Goal: Information Seeking & Learning: Compare options

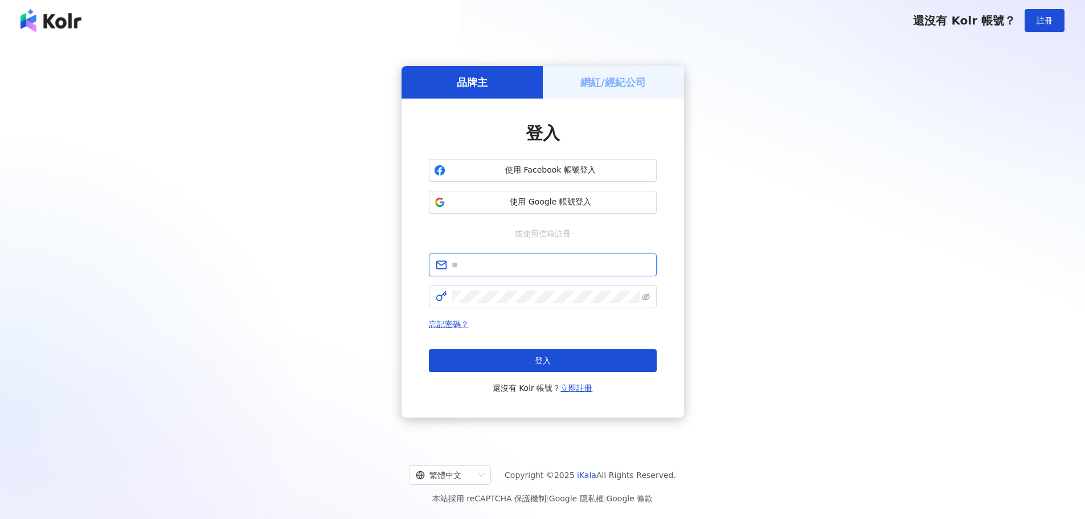
type input "**********"
click at [564, 354] on button "登入" at bounding box center [543, 360] width 228 height 23
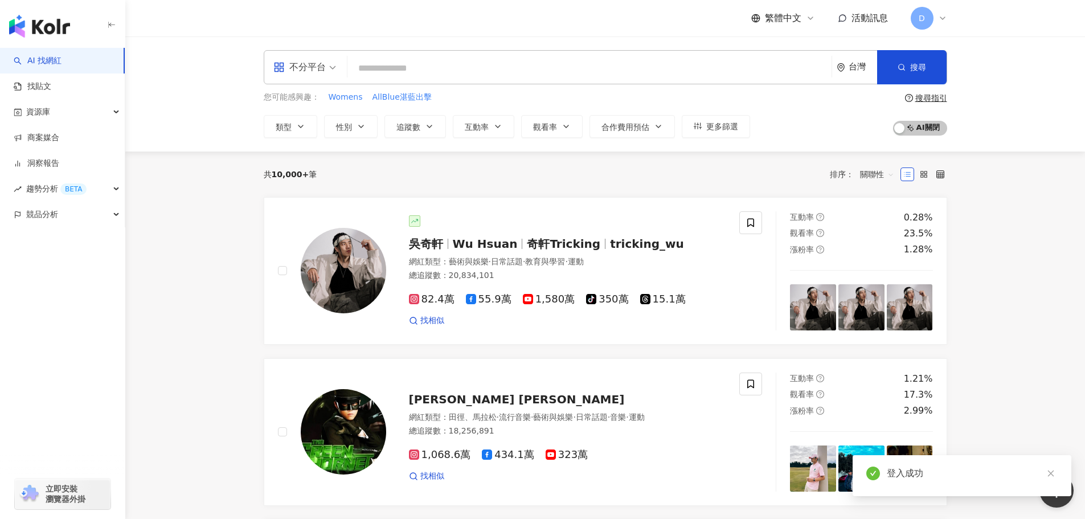
click at [528, 73] on input "search" at bounding box center [589, 69] width 475 height 22
paste input "*********"
type input "*********"
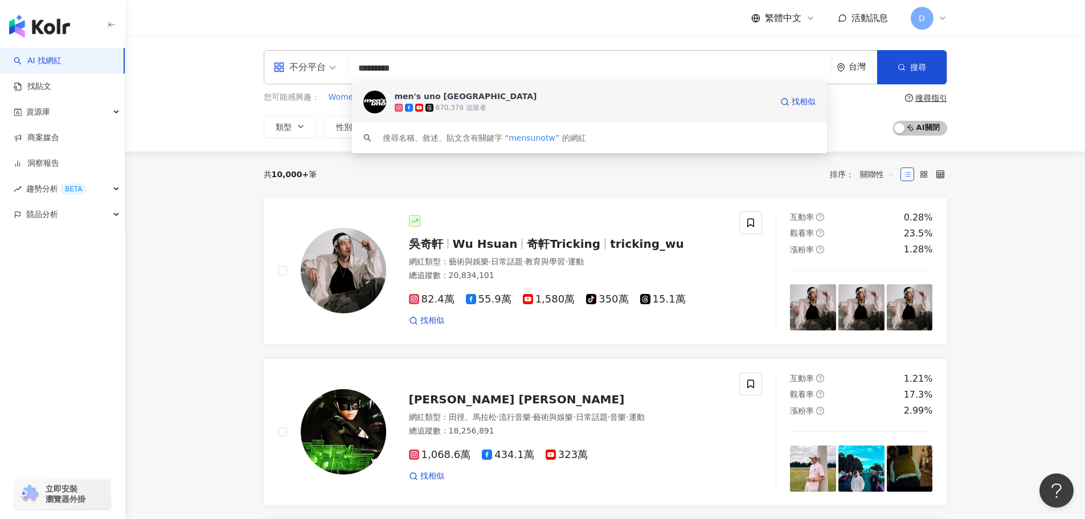
click at [473, 94] on span "men's uno [GEOGRAPHIC_DATA]" at bounding box center [583, 96] width 377 height 11
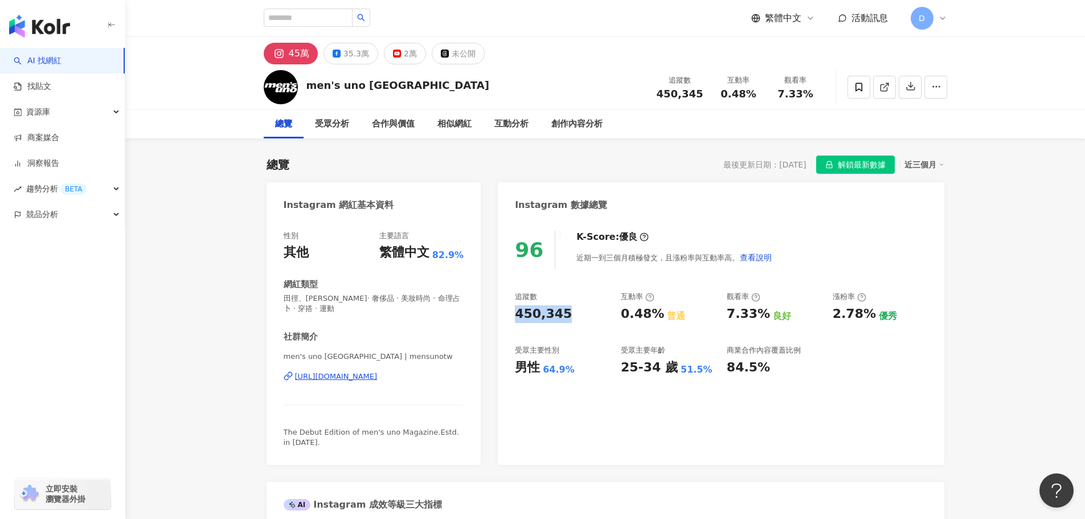
drag, startPoint x: 563, startPoint y: 313, endPoint x: 501, endPoint y: 312, distance: 61.5
click at [501, 312] on div "96 K-Score : 優良 近期一到三個月積極發文，且漲粉率與互動率高。 查看說明 追蹤數 450,345 互動率 0.48% 普通 觀看率 7.33% …" at bounding box center [721, 342] width 446 height 246
copy div "450,345"
click at [854, 158] on span "解鎖最新數據" at bounding box center [862, 165] width 48 height 18
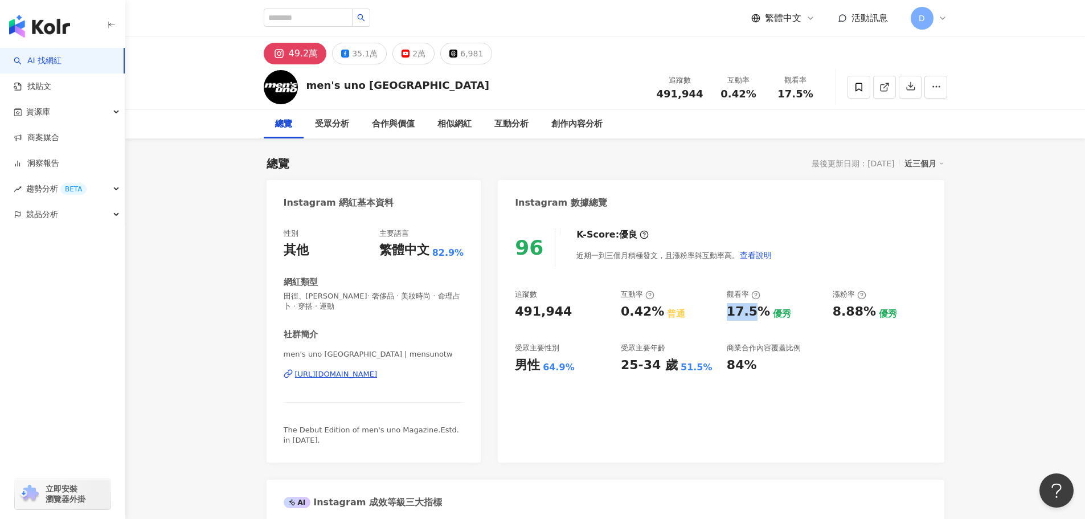
drag, startPoint x: 726, startPoint y: 319, endPoint x: 752, endPoint y: 318, distance: 25.7
click at [752, 318] on div "17.5%" at bounding box center [748, 312] width 43 height 18
drag, startPoint x: 763, startPoint y: 315, endPoint x: 729, endPoint y: 315, distance: 33.6
click at [729, 315] on div "17.5%" at bounding box center [748, 312] width 43 height 18
copy div "17.5%"
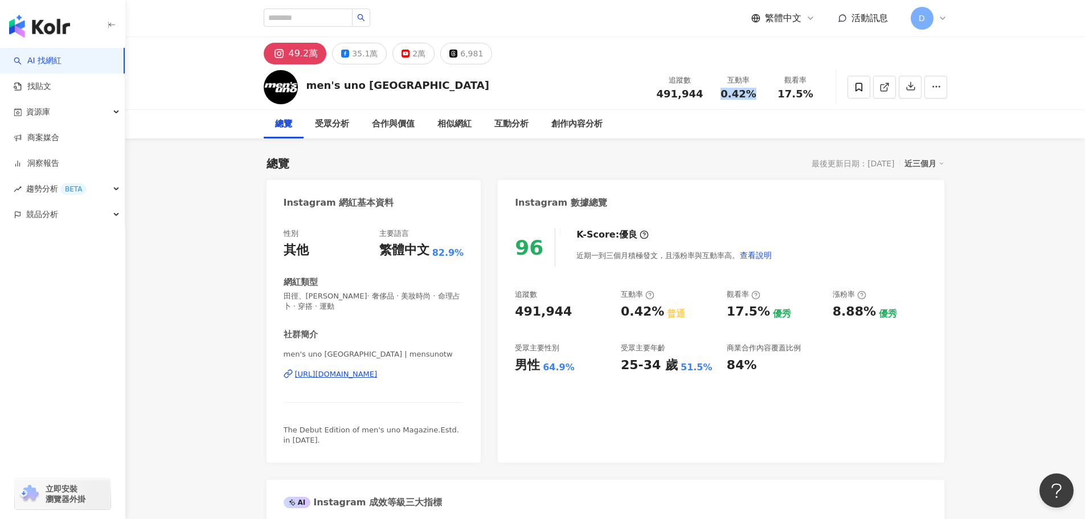
drag, startPoint x: 723, startPoint y: 89, endPoint x: 752, endPoint y: 92, distance: 28.6
click at [752, 92] on span "0.42%" at bounding box center [738, 93] width 35 height 11
copy span "0.42%"
drag, startPoint x: 566, startPoint y: 315, endPoint x: 517, endPoint y: 316, distance: 49.0
click at [517, 316] on div "491,944" at bounding box center [562, 312] width 95 height 18
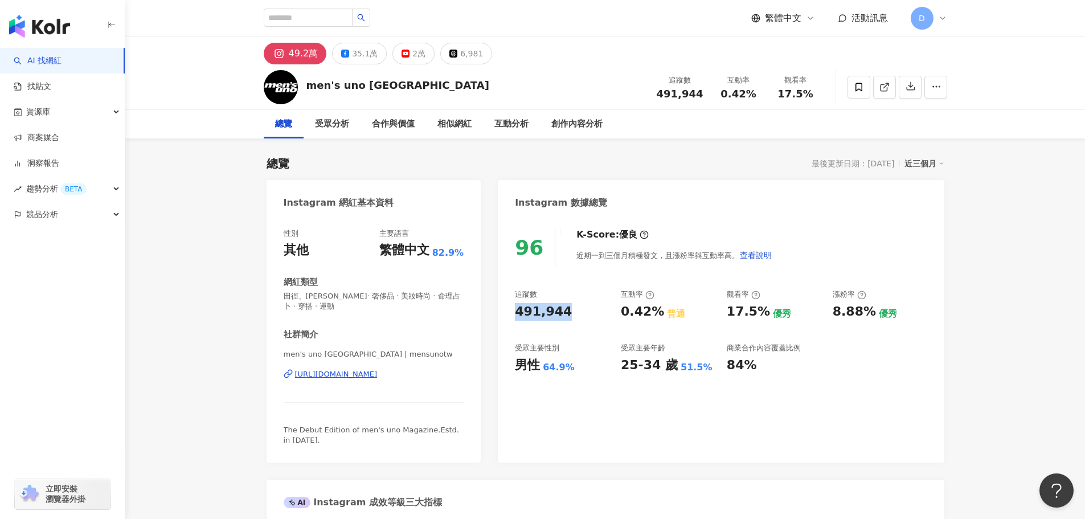
copy div "491,944"
click at [353, 21] on input "search" at bounding box center [308, 18] width 89 height 18
paste input "**********"
type input "**********"
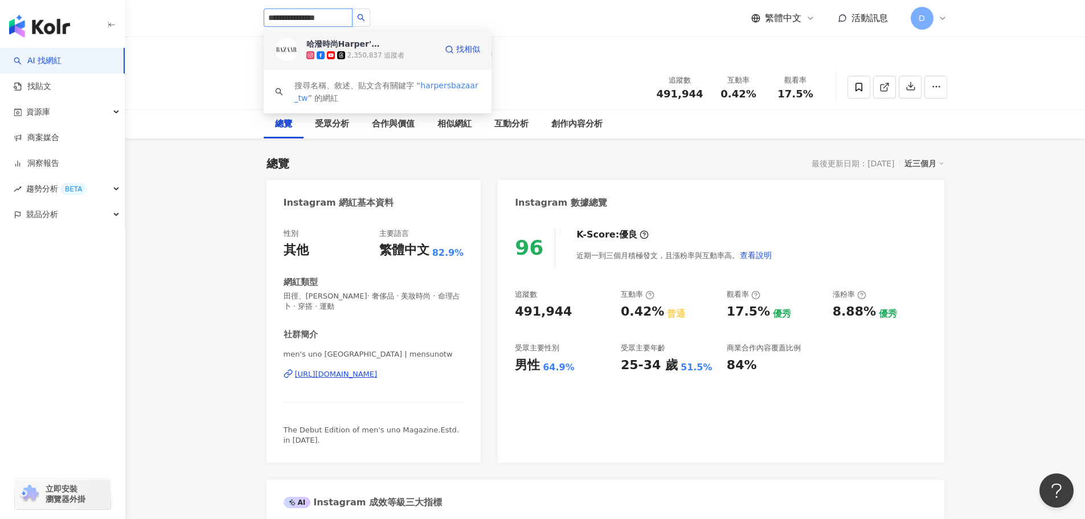
click at [352, 47] on div "哈潑時尚Harper's Bazaar [GEOGRAPHIC_DATA]" at bounding box center [344, 43] width 74 height 11
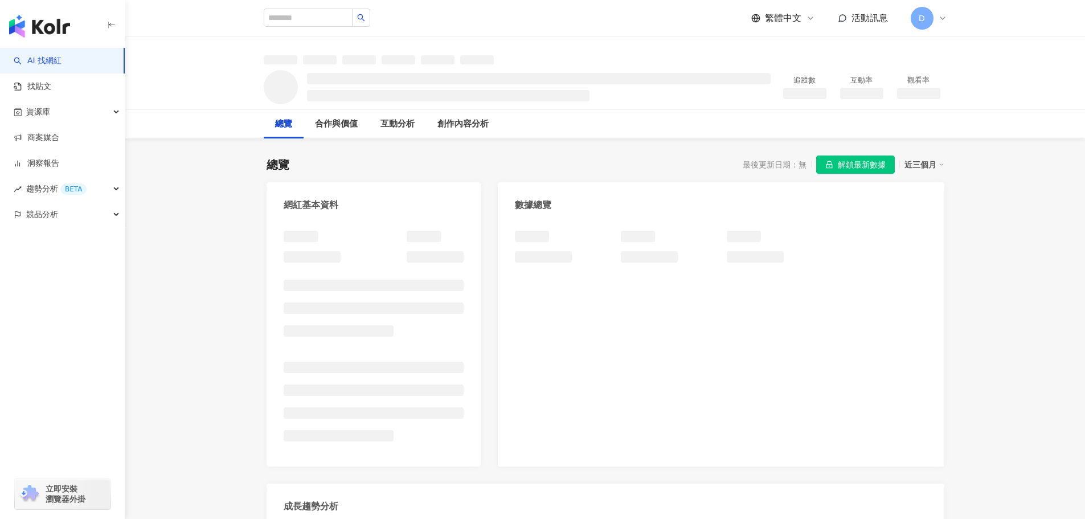
click at [867, 158] on span "解鎖最新數據" at bounding box center [862, 165] width 48 height 18
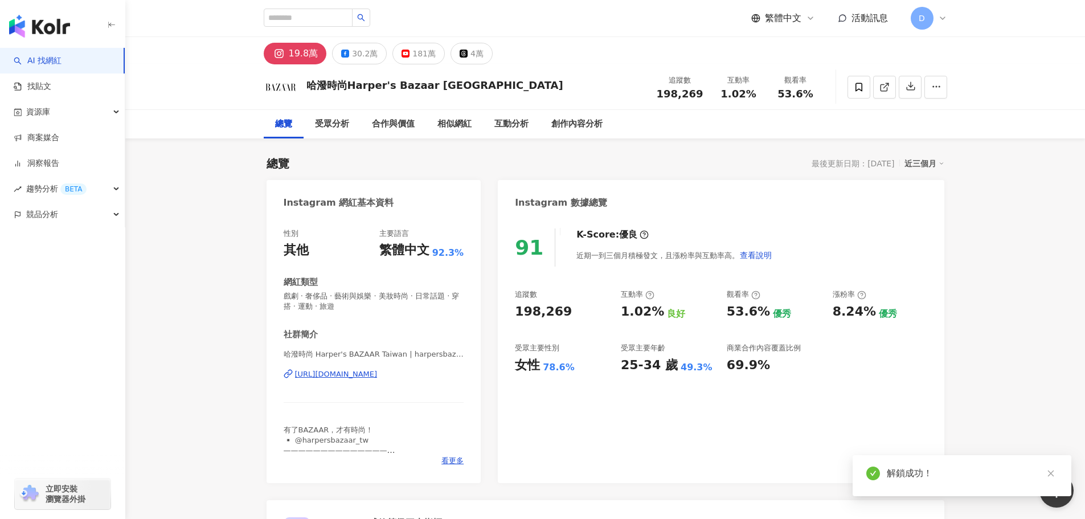
click at [515, 313] on div "198,269" at bounding box center [543, 312] width 57 height 18
drag, startPoint x: 519, startPoint y: 312, endPoint x: 562, endPoint y: 314, distance: 42.8
click at [562, 314] on div "198,269" at bounding box center [543, 312] width 57 height 18
click at [508, 314] on div "91 K-Score : 優良 近期一到三個月積極發文，且漲粉率與互動率高。 查看說明 追蹤數 198,269 互動率 1.02% 良好 觀看率 53.6% …" at bounding box center [721, 350] width 446 height 266
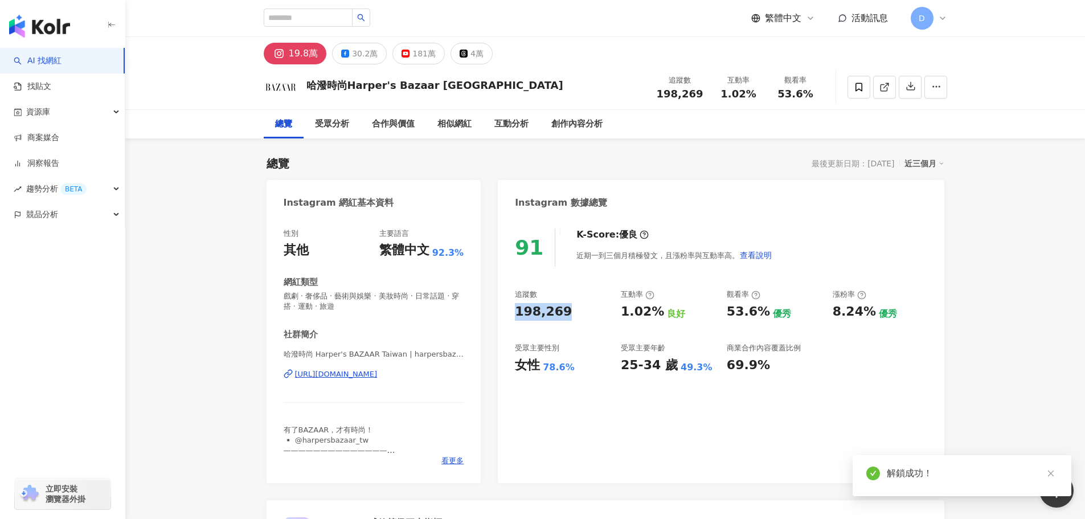
copy div "198,269"
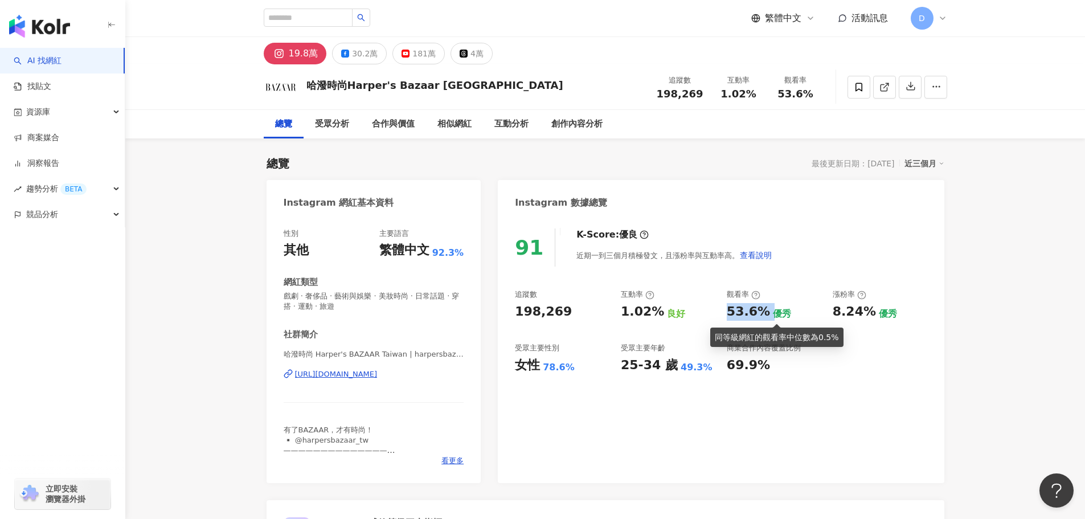
copy div "53.6%"
drag, startPoint x: 728, startPoint y: 316, endPoint x: 771, endPoint y: 313, distance: 43.4
click at [771, 313] on div "53.6% 優秀" at bounding box center [774, 312] width 95 height 18
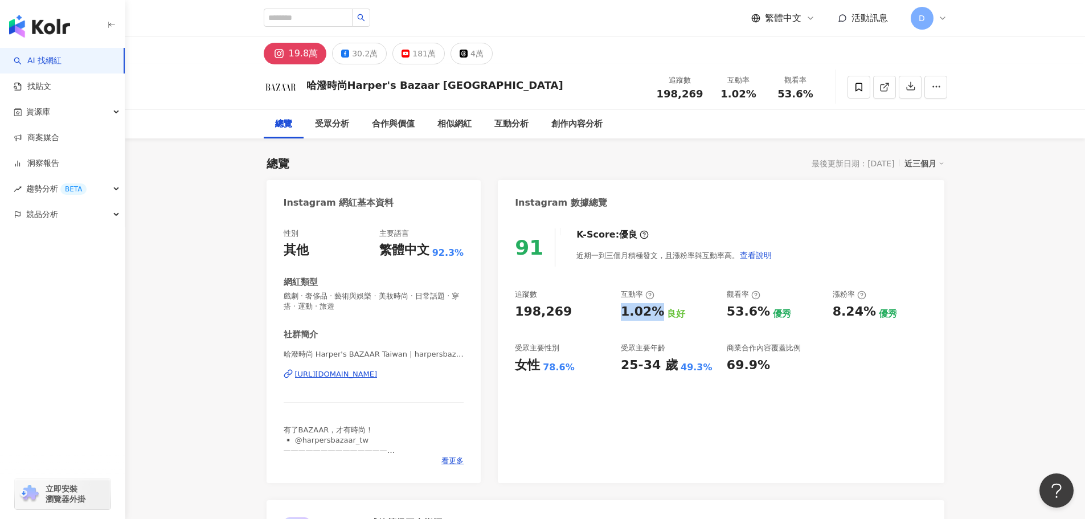
drag, startPoint x: 624, startPoint y: 315, endPoint x: 658, endPoint y: 318, distance: 34.4
click at [658, 318] on div "1.02%" at bounding box center [642, 312] width 43 height 18
copy div "1.02%"
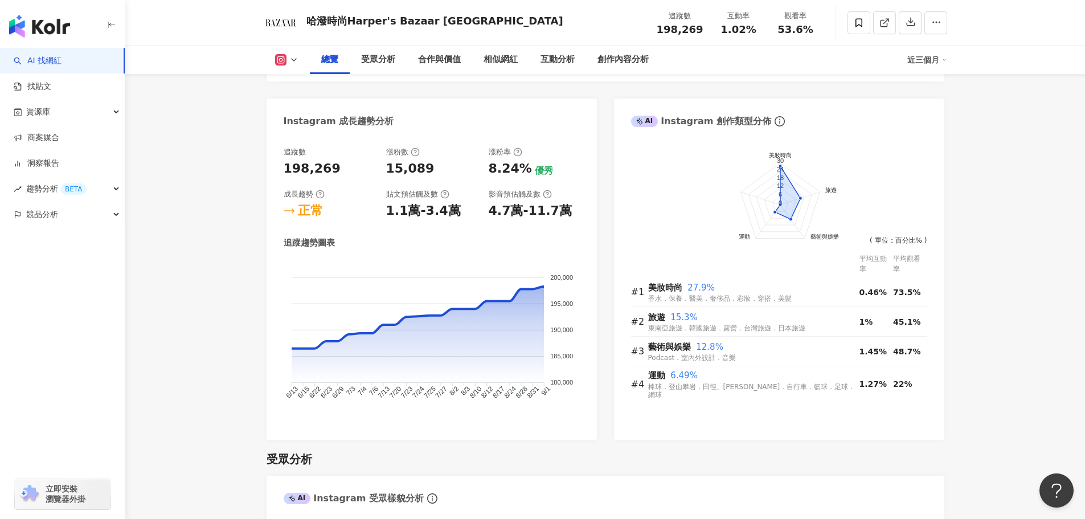
scroll to position [627, 0]
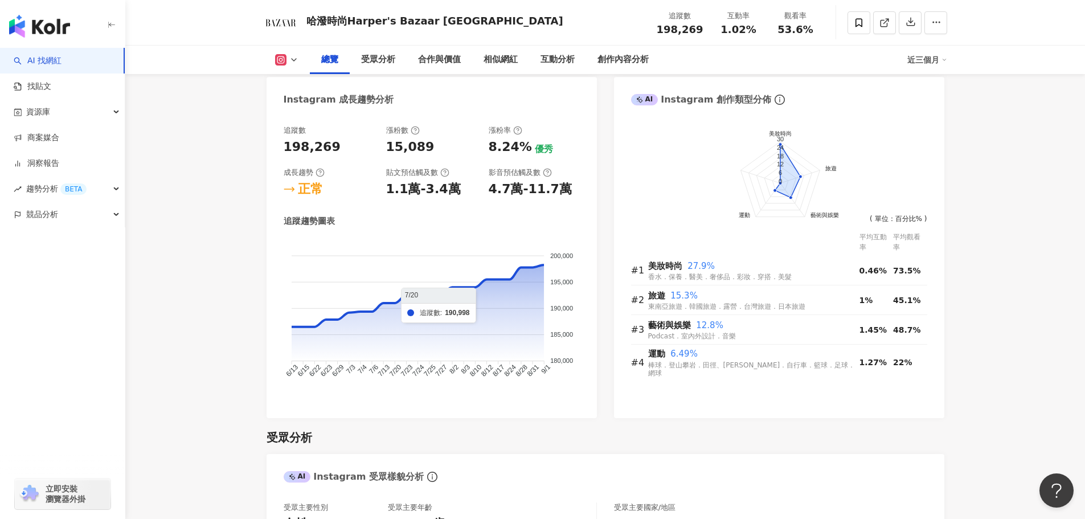
drag, startPoint x: 201, startPoint y: 252, endPoint x: 203, endPoint y: 247, distance: 6.1
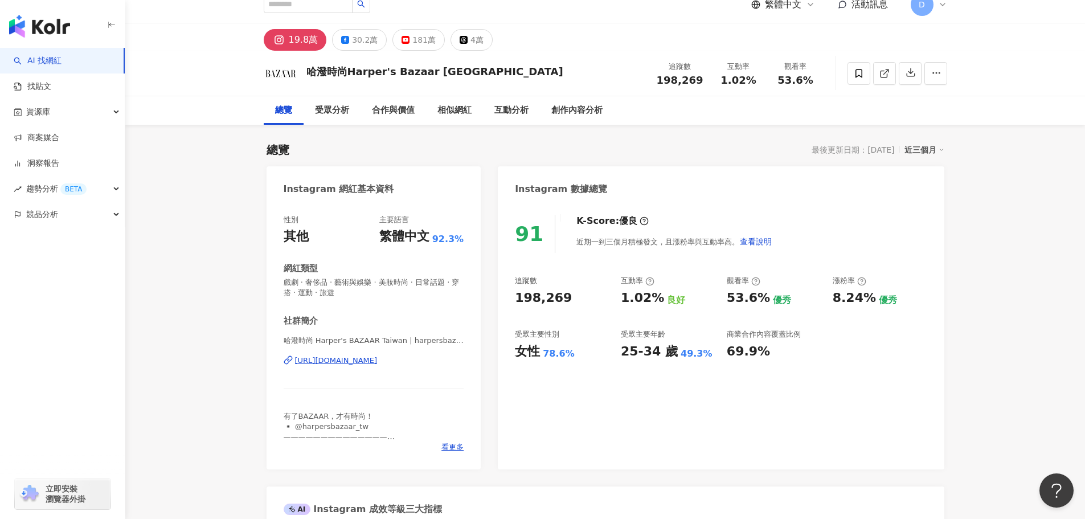
scroll to position [0, 0]
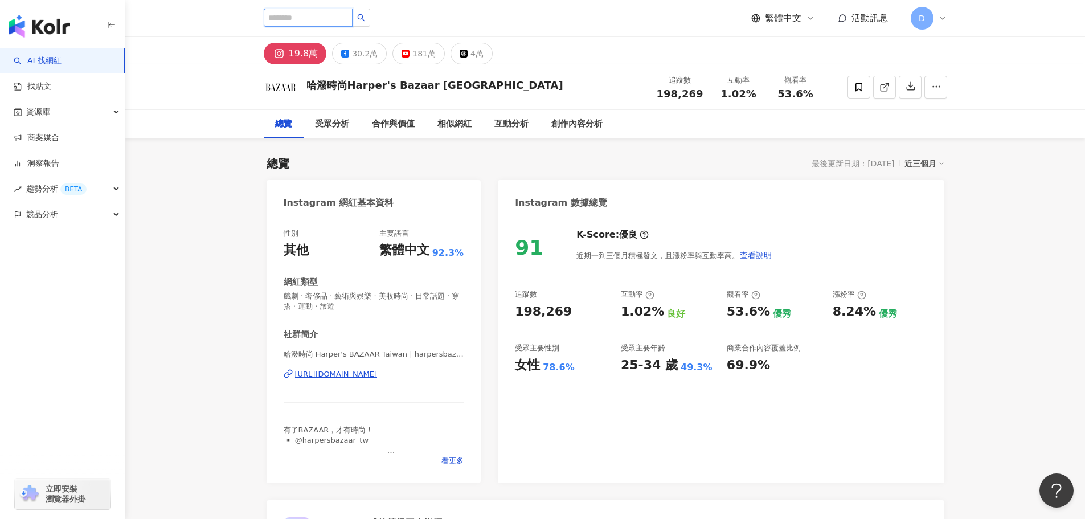
click at [338, 20] on input "search" at bounding box center [308, 18] width 89 height 18
paste input "**********"
type input "**********"
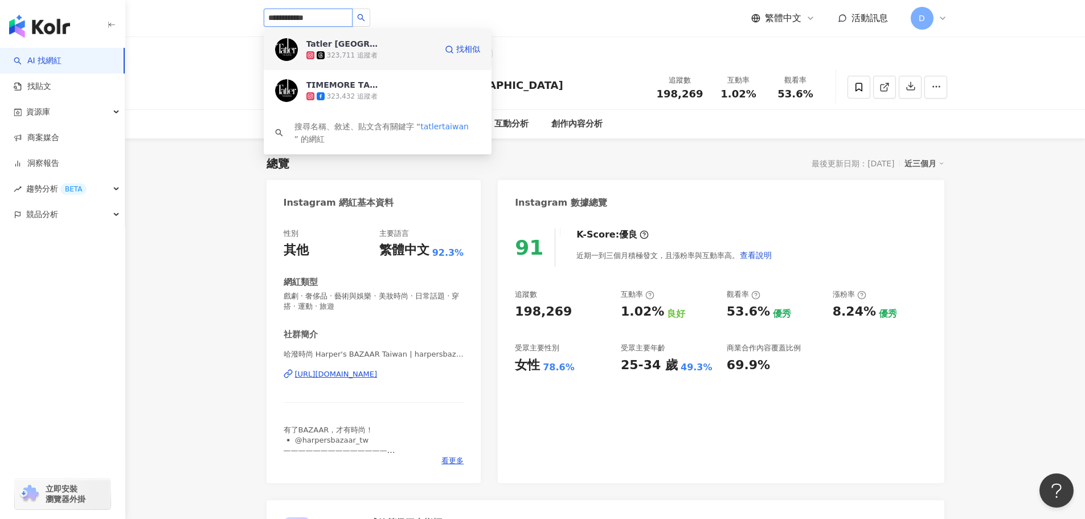
click at [379, 52] on div "323,711 追蹤者" at bounding box center [372, 55] width 130 height 11
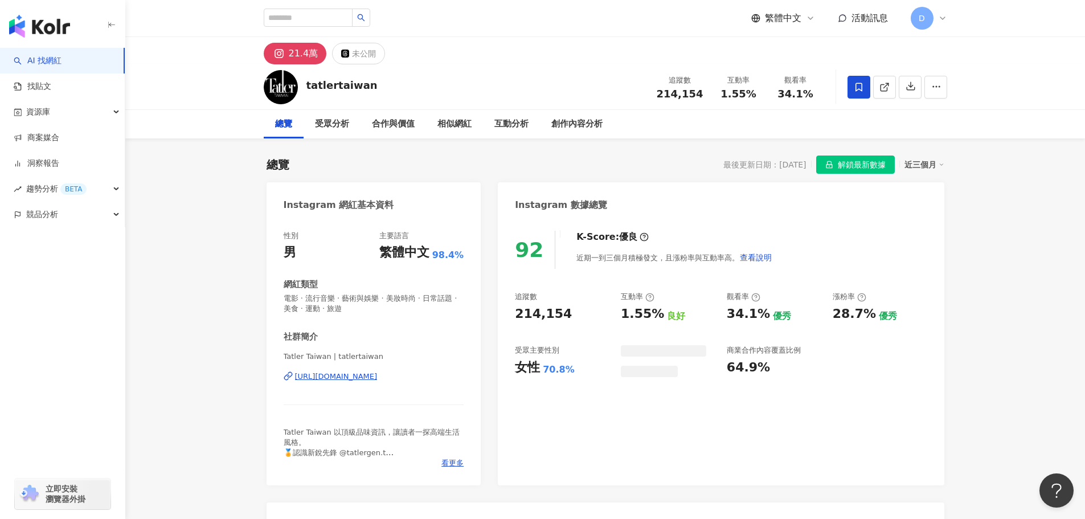
click at [850, 158] on span "解鎖最新數據" at bounding box center [862, 165] width 48 height 18
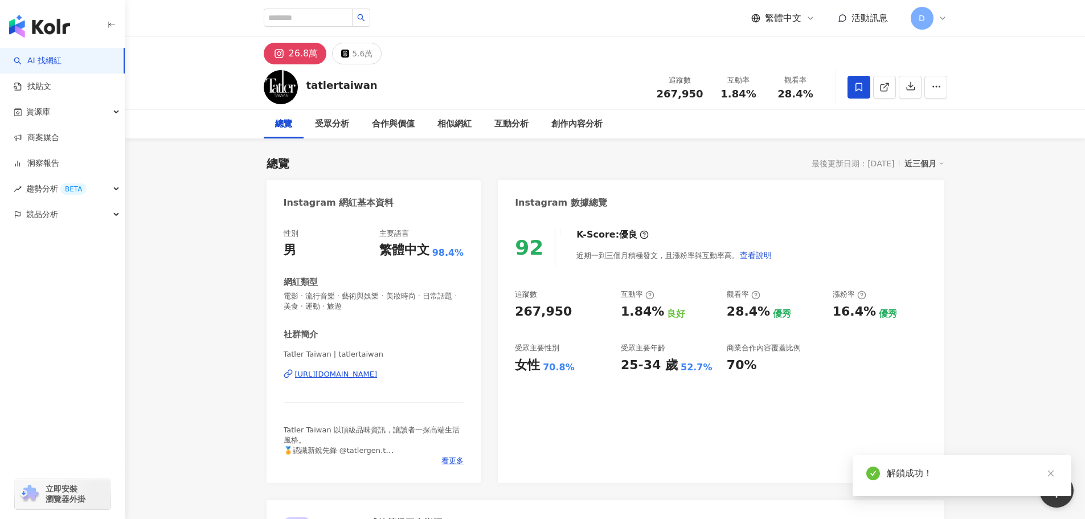
click at [659, 297] on div "互動率" at bounding box center [668, 294] width 95 height 10
drag, startPoint x: 516, startPoint y: 308, endPoint x: 571, endPoint y: 310, distance: 55.3
click at [571, 310] on div "267,950" at bounding box center [562, 312] width 95 height 18
copy div "267,950"
drag, startPoint x: 622, startPoint y: 311, endPoint x: 659, endPoint y: 315, distance: 36.6
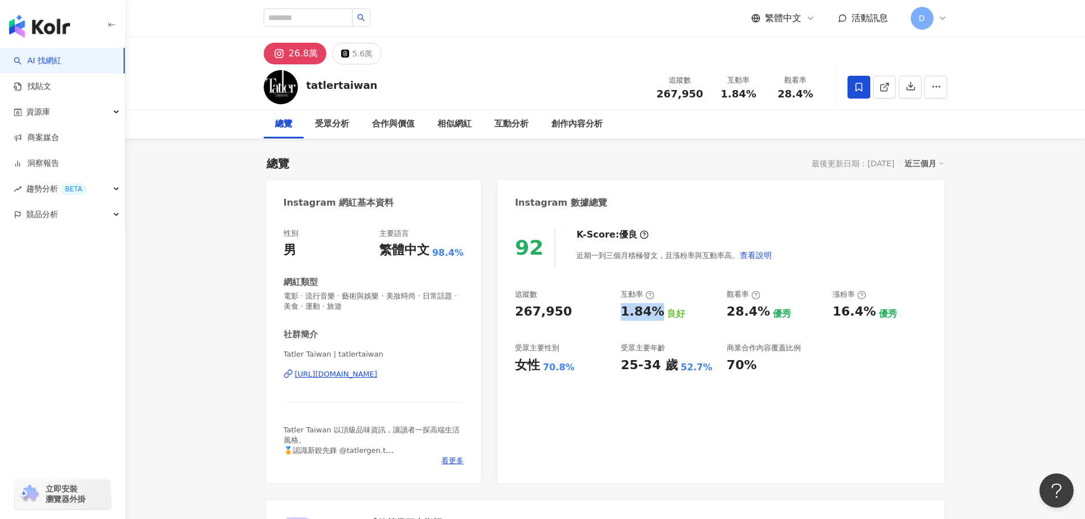
click at [659, 315] on div "1.84%" at bounding box center [642, 312] width 43 height 18
copy div "1.84%"
copy div "28.4%"
drag, startPoint x: 726, startPoint y: 315, endPoint x: 766, endPoint y: 319, distance: 40.0
click at [766, 319] on div "追蹤數 267,950 互動率 1.84% 良好 觀看率 28.4% 優秀 漲粉率 16.4% 優秀 受眾主要性別 女性 70.8% 受眾主要年齡 25-34…" at bounding box center [721, 331] width 412 height 84
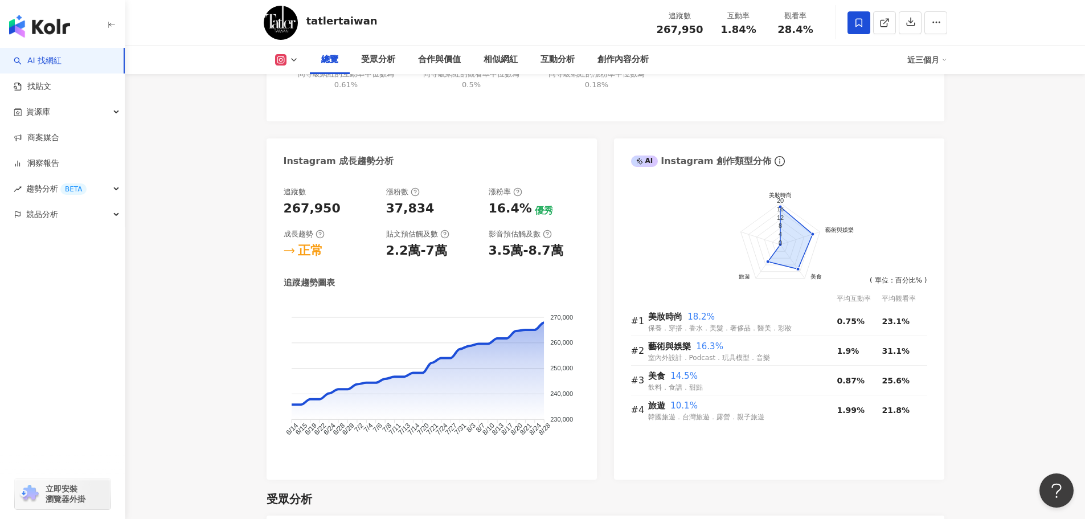
scroll to position [570, 0]
